Goal: Information Seeking & Learning: Check status

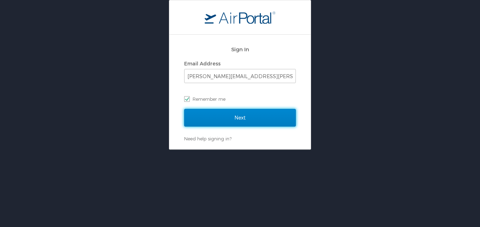
click at [231, 119] on input "Next" at bounding box center [240, 118] width 112 height 18
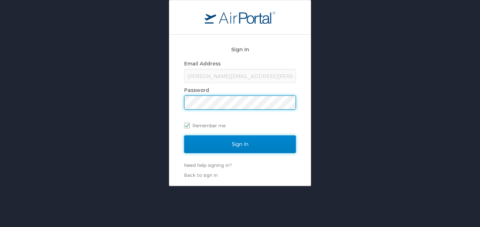
click at [218, 147] on input "Sign In" at bounding box center [240, 144] width 112 height 18
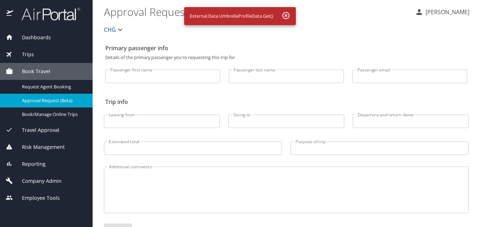
click at [46, 34] on span "Dashboards" at bounding box center [32, 38] width 38 height 8
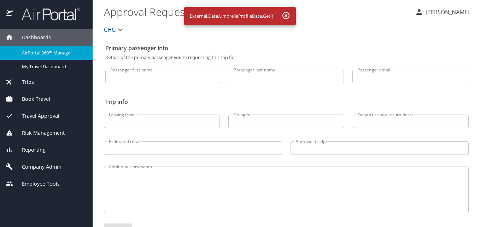
click at [44, 52] on span "AirPortal 360™ Manager" at bounding box center [53, 53] width 62 height 7
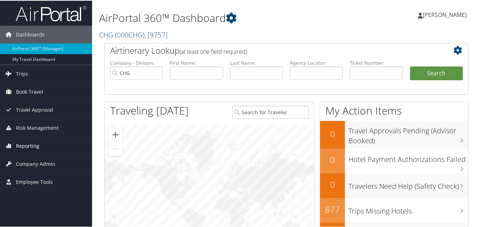
click at [33, 146] on span "Reporting" at bounding box center [27, 146] width 23 height 18
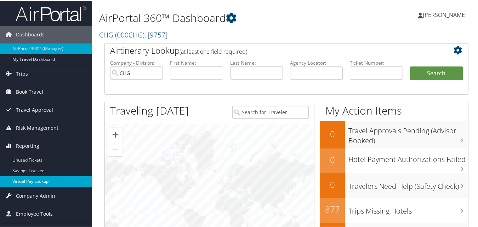
click at [36, 185] on link "Virtual Pay Lookup" at bounding box center [46, 180] width 92 height 11
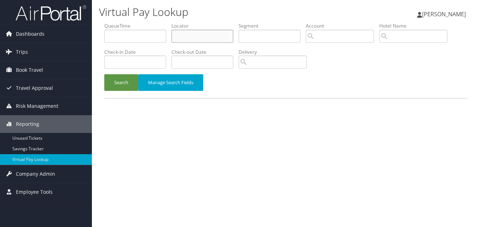
click at [186, 41] on input "text" at bounding box center [203, 36] width 62 height 13
paste input "FPWNJN"
type input "FPWNJN"
click at [125, 86] on button "Search" at bounding box center [121, 82] width 34 height 17
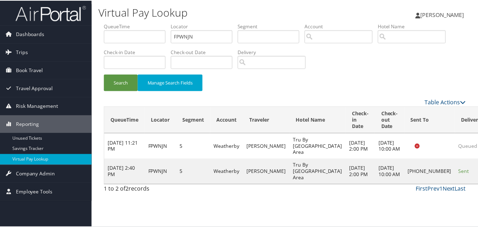
scroll to position [16, 0]
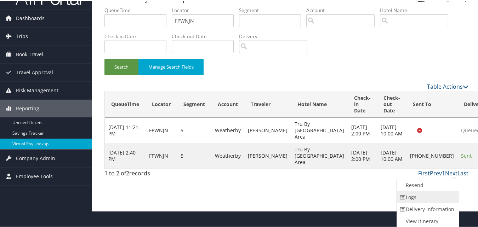
click at [430, 195] on link "Logs" at bounding box center [427, 197] width 60 height 12
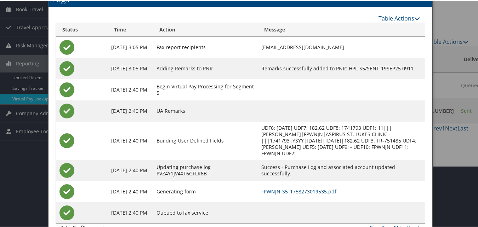
scroll to position [77, 0]
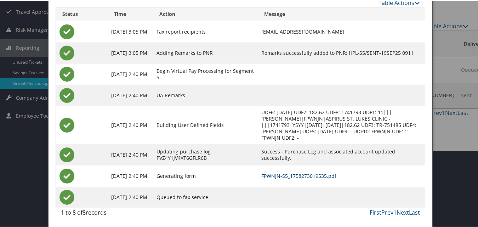
click at [281, 175] on link "FPWNJN-S5_1758273019535.pdf" at bounding box center [298, 175] width 75 height 7
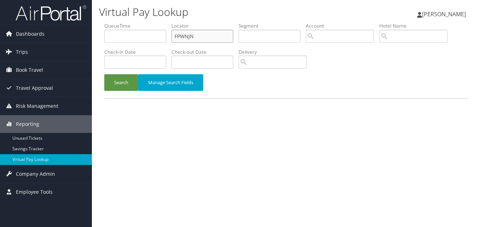
drag, startPoint x: 202, startPoint y: 39, endPoint x: 150, endPoint y: 40, distance: 52.7
click at [150, 22] on ul "QueueTime Locator FPWNJN Segment Account Traveler Hotel Name Check-in Date Chec…" at bounding box center [286, 22] width 364 height 0
click at [45, 35] on link "Dashboards" at bounding box center [46, 34] width 92 height 18
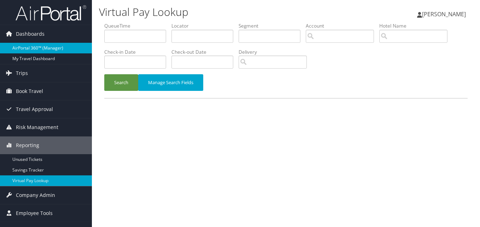
click at [44, 48] on link "AirPortal 360™ (Manager)" at bounding box center [46, 48] width 92 height 11
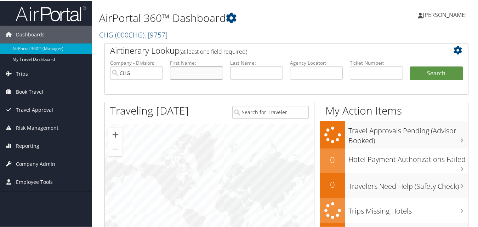
click at [187, 73] on input "text" at bounding box center [196, 72] width 53 height 13
paste input "Joseph"
type input "Joseph"
click at [258, 74] on input "text" at bounding box center [256, 72] width 53 height 13
paste input "Chang"
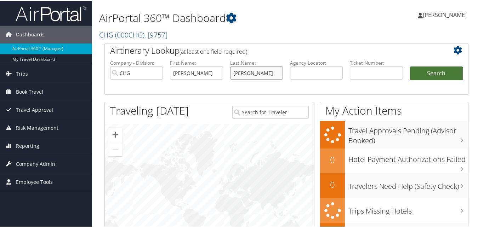
type input "Chang"
click at [446, 73] on button "Search" at bounding box center [436, 73] width 53 height 14
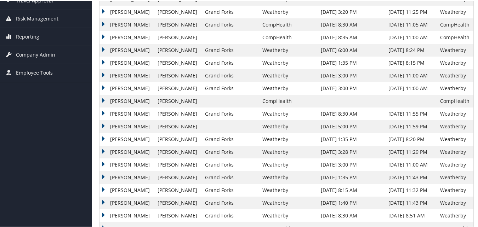
scroll to position [141, 0]
click at [119, 202] on td "[PERSON_NAME]" at bounding box center [126, 202] width 54 height 13
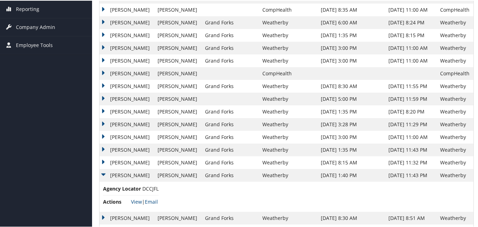
scroll to position [177, 0]
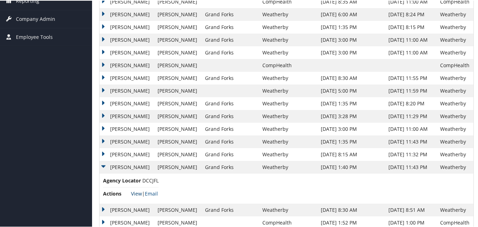
click at [135, 195] on link "View" at bounding box center [136, 193] width 11 height 7
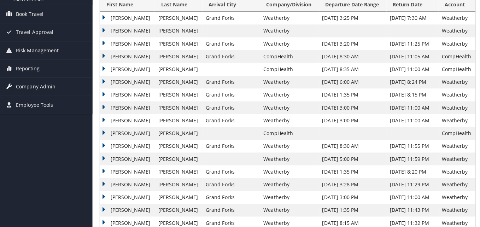
scroll to position [0, 0]
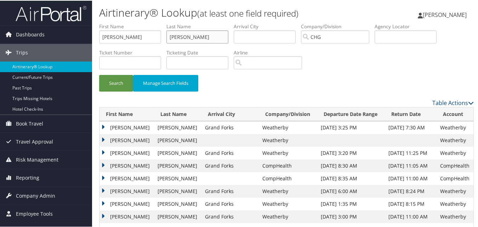
drag, startPoint x: 192, startPoint y: 37, endPoint x: 135, endPoint y: 37, distance: 56.9
click at [135, 22] on ul "First Name [PERSON_NAME] Last Name [PERSON_NAME] Departure City Arrival City Co…" at bounding box center [286, 22] width 374 height 0
drag, startPoint x: 140, startPoint y: 39, endPoint x: 66, endPoint y: 39, distance: 74.3
click at [387, 34] on input "text" at bounding box center [405, 36] width 62 height 13
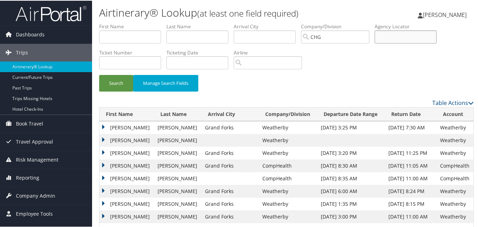
paste input "MWCHBK"
type input "MWCHBK"
click at [115, 83] on button "Search" at bounding box center [116, 82] width 34 height 17
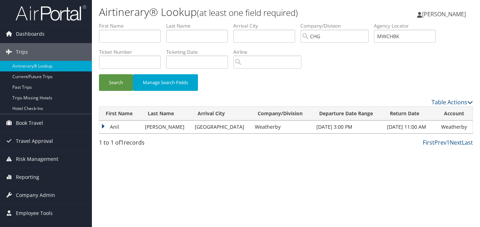
click at [110, 127] on td "Anil" at bounding box center [120, 127] width 42 height 13
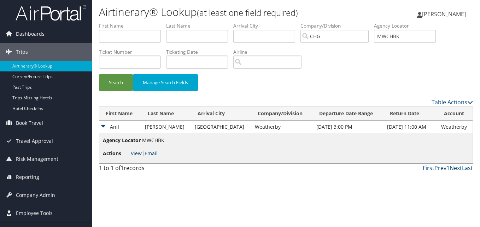
click at [134, 154] on link "View" at bounding box center [136, 153] width 11 height 7
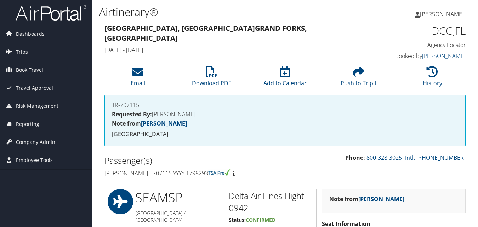
scroll to position [542, 0]
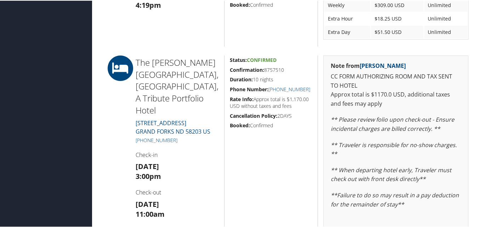
drag, startPoint x: 290, startPoint y: 68, endPoint x: 227, endPoint y: 64, distance: 63.4
click at [227, 64] on div "Status: Confirmed Confirmation: 8757510 Duration: 10 nights Phone Number: [PHON…" at bounding box center [271, 164] width 94 height 219
copy h5 "Confirmation: 8757510"
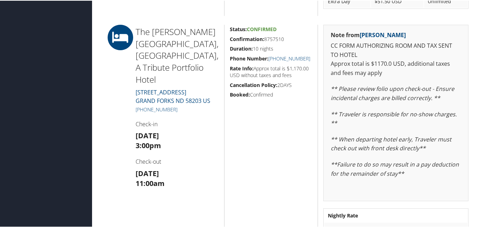
scroll to position [648, 0]
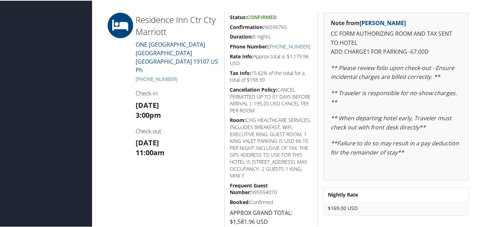
scroll to position [141, 0]
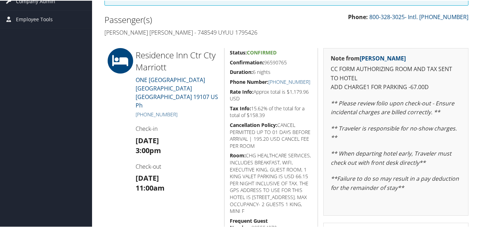
drag, startPoint x: 291, startPoint y: 57, endPoint x: 224, endPoint y: 61, distance: 68.1
click at [224, 61] on div "Status: Confirmed Confirmation: 96590765 Duration: 6 nights Phone Number: [PHON…" at bounding box center [271, 157] width 94 height 221
